Goal: Task Accomplishment & Management: Use online tool/utility

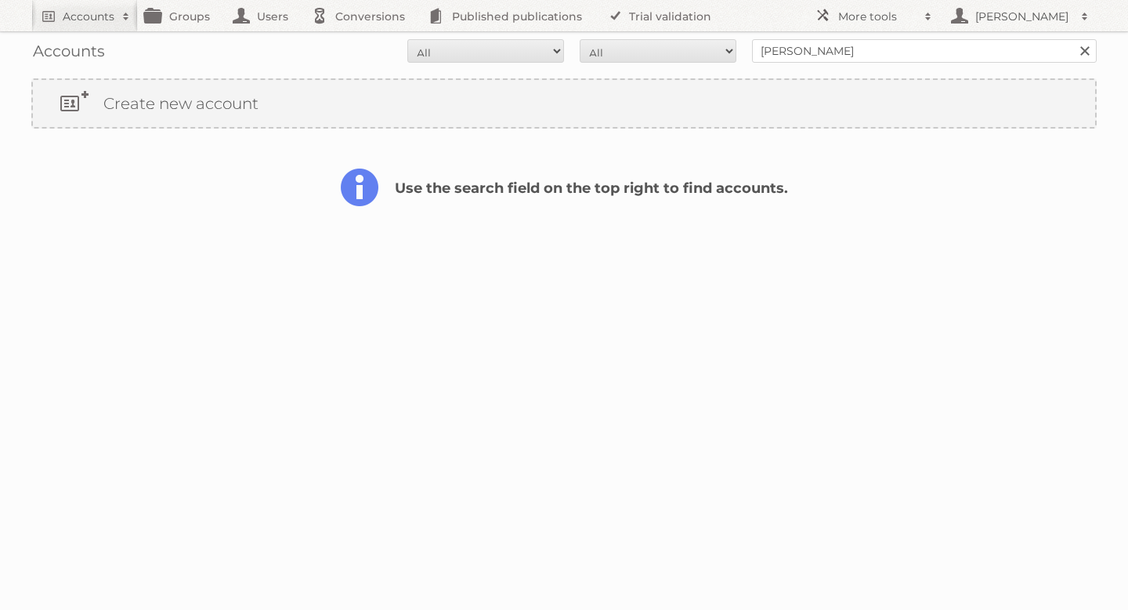
click at [860, 37] on div "Accounts All Active Expired Pending All Paid Trials Self service poiesz Search" at bounding box center [564, 50] width 1066 height 39
click at [831, 54] on input "poiesz" at bounding box center [924, 51] width 345 height 24
type input "vomar"
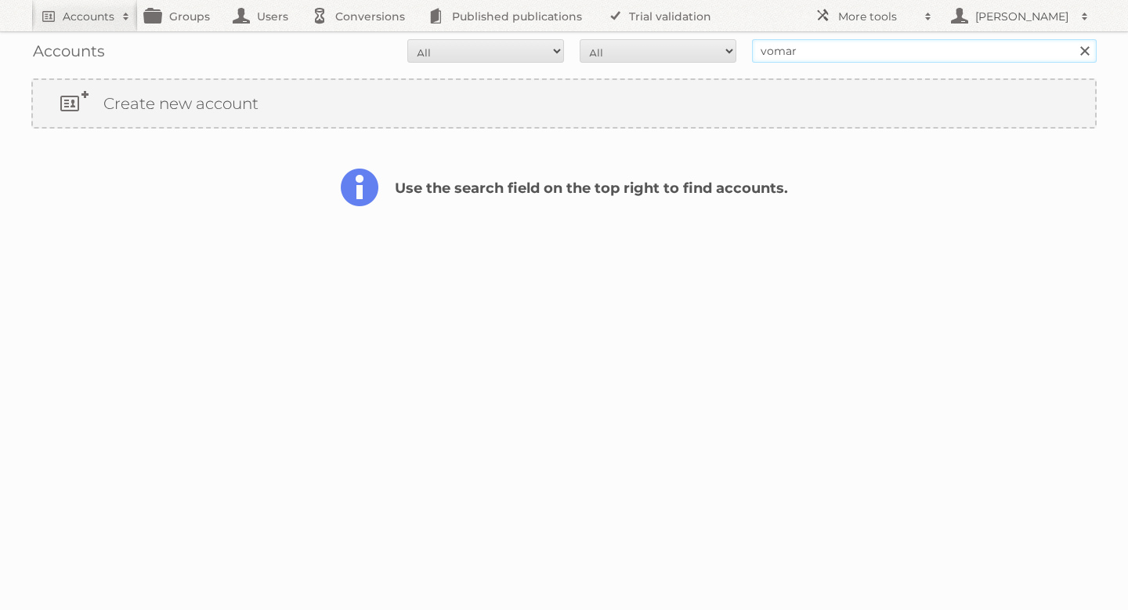
click at [1073, 39] on input "Search" at bounding box center [1085, 51] width 24 height 24
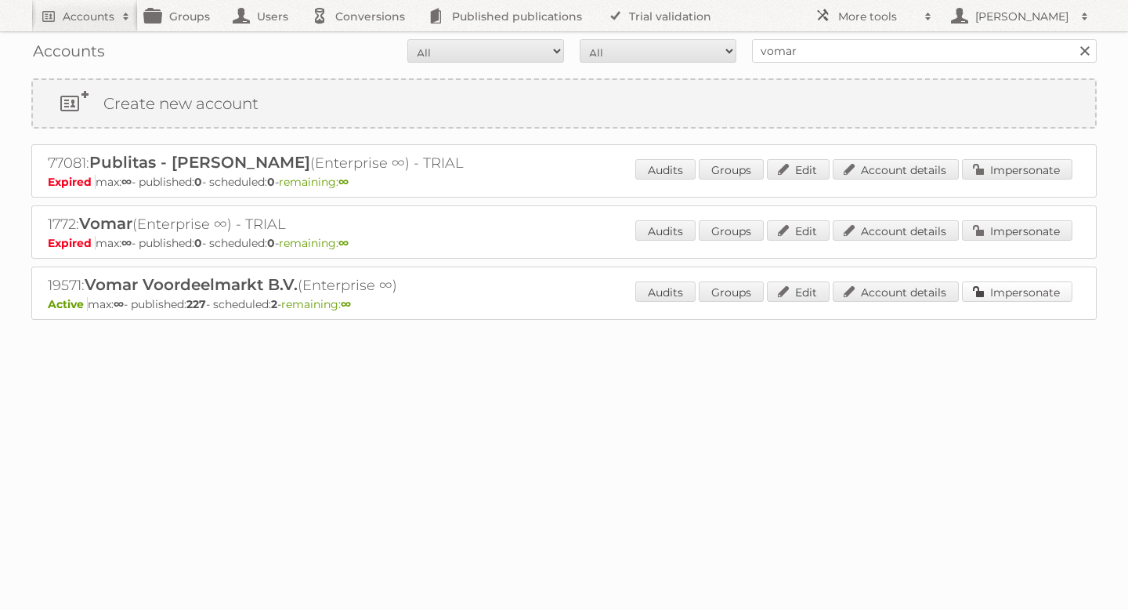
click at [1005, 291] on link "Impersonate" at bounding box center [1017, 291] width 110 height 20
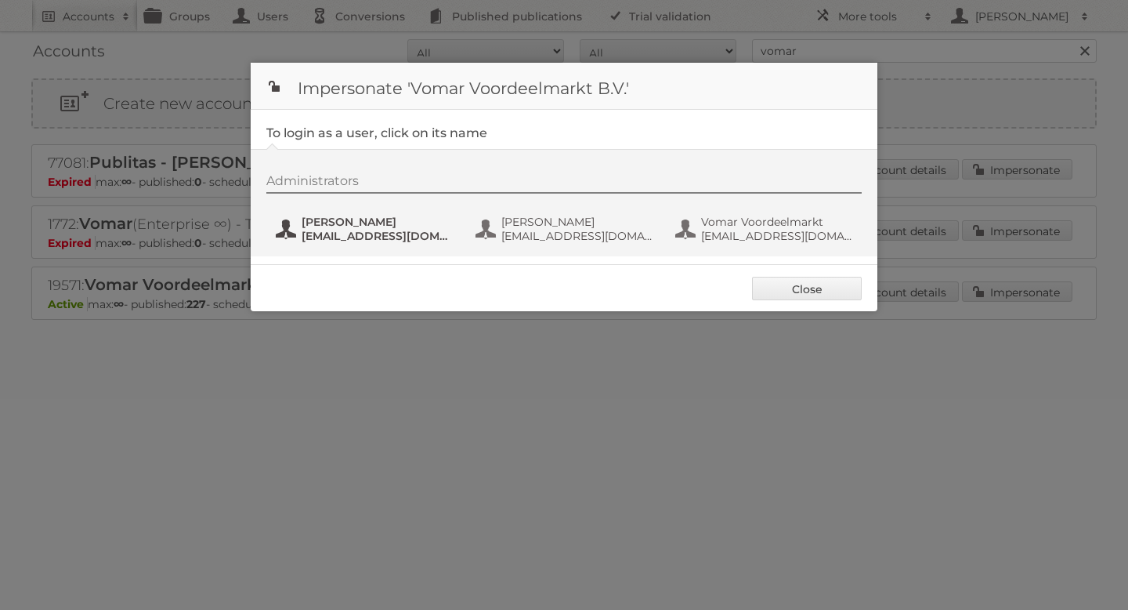
click at [402, 222] on span "[PERSON_NAME]" at bounding box center [378, 222] width 152 height 14
